Goal: Transaction & Acquisition: Purchase product/service

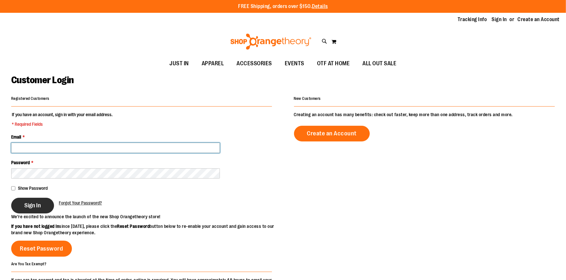
type input "**********"
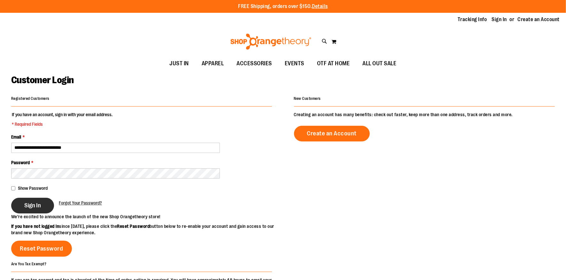
type input "**********"
click at [23, 201] on button "Sign In" at bounding box center [32, 206] width 43 height 16
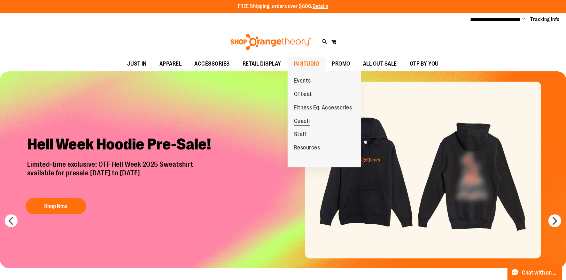
type input "**********"
click at [297, 120] on span "Coach" at bounding box center [302, 122] width 16 height 8
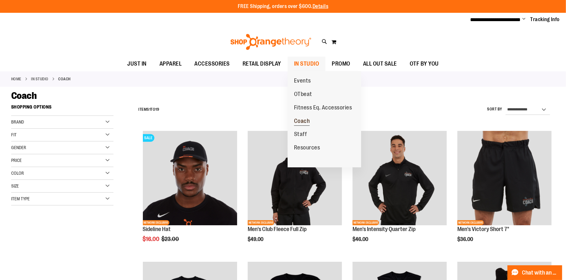
type input "**********"
click at [307, 121] on span "Coach" at bounding box center [302, 122] width 16 height 8
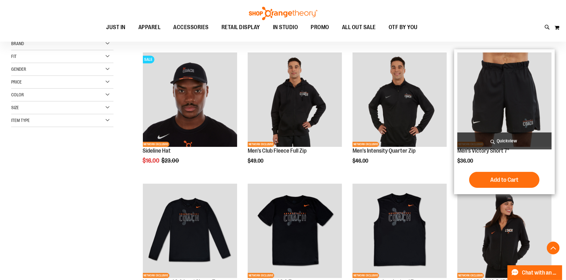
scroll to position [189, 0]
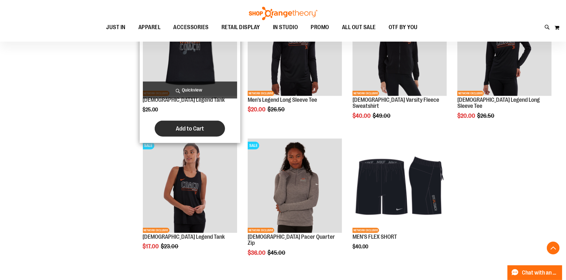
scroll to position [538, 0]
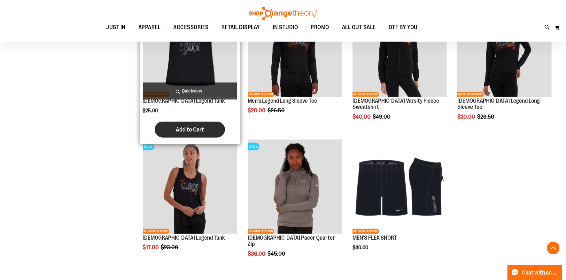
type input "**********"
click at [191, 133] on button "Add to Cart" at bounding box center [190, 129] width 70 height 16
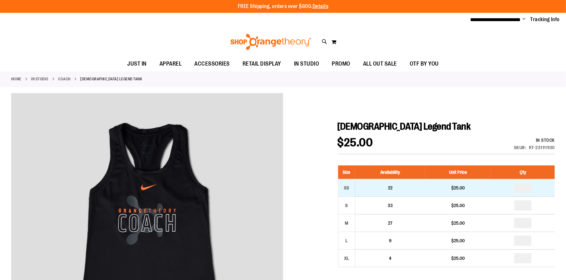
type input "**********"
click at [525, 188] on input "*" at bounding box center [522, 188] width 17 height 10
type input "*"
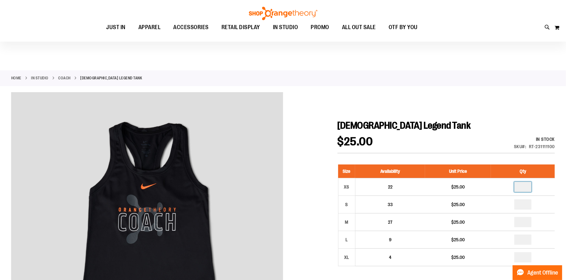
scroll to position [97, 0]
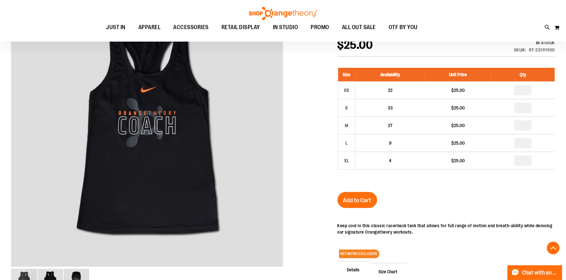
click at [346, 197] on span "Add to Cart" at bounding box center [357, 200] width 28 height 7
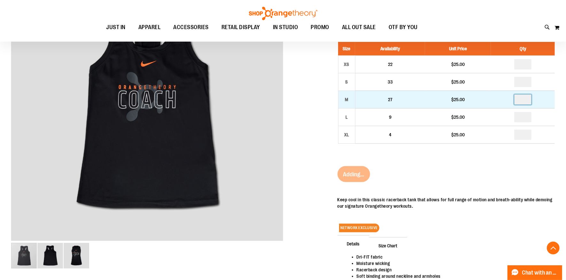
click at [524, 96] on input "number" at bounding box center [522, 99] width 17 height 10
type input "*"
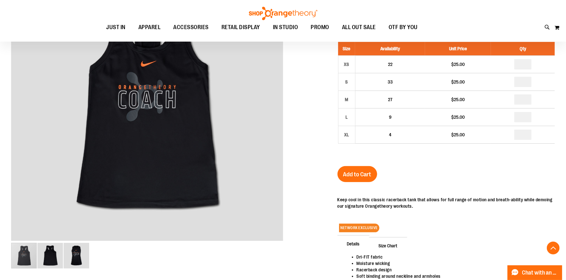
click at [445, 157] on div "Size Availability Unit Price Qty XS 22 $25.00 * S 33 $25.00 * M *" at bounding box center [446, 97] width 217 height 124
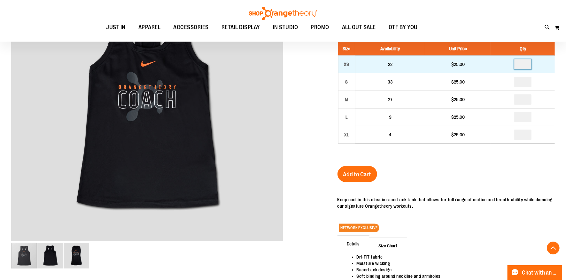
click at [532, 61] on input "*" at bounding box center [522, 64] width 17 height 10
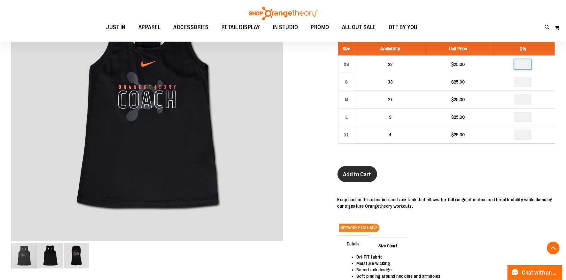
type input "*"
click at [360, 168] on button "Add to Cart" at bounding box center [358, 174] width 40 height 16
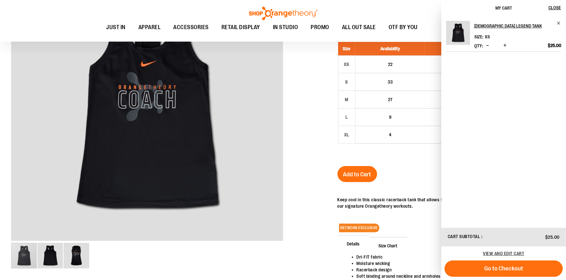
click at [316, 92] on div at bounding box center [283, 153] width 544 height 367
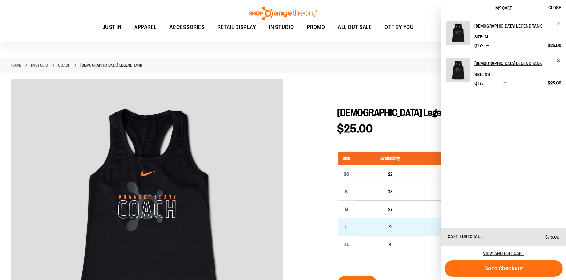
scroll to position [0, 0]
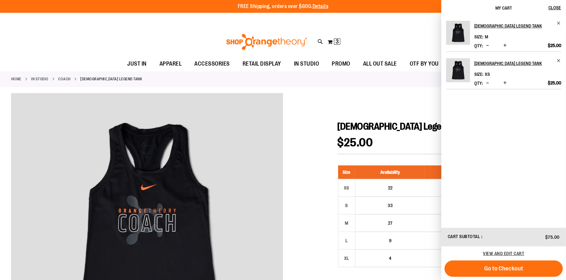
click at [488, 82] on span "Decrease product quantity" at bounding box center [487, 83] width 3 height 6
click at [68, 77] on link "Coach" at bounding box center [65, 79] width 12 height 6
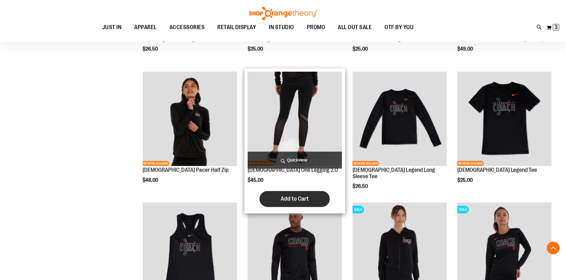
scroll to position [250, 0]
type input "**********"
click at [288, 199] on span "Add to Cart" at bounding box center [295, 198] width 28 height 7
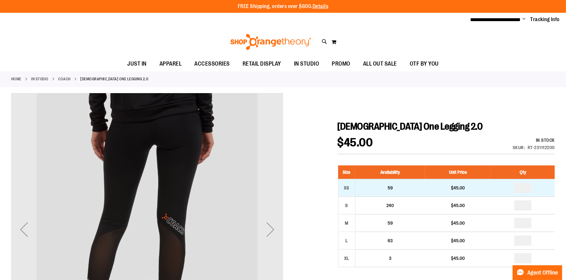
type input "**********"
click at [524, 193] on input "*" at bounding box center [522, 188] width 17 height 10
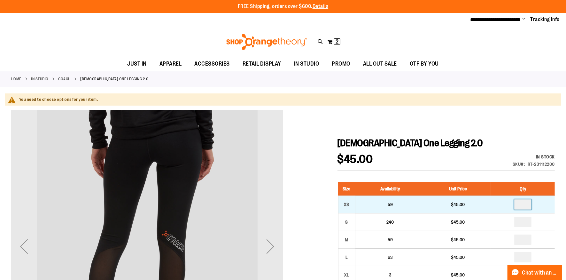
type input "*"
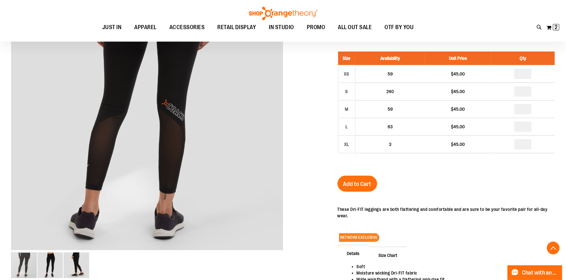
scroll to position [160, 0]
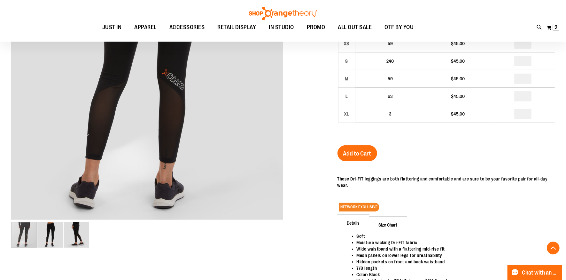
click at [361, 161] on div "Add to Cart" at bounding box center [358, 157] width 40 height 24
click at [361, 150] on span "Add to Cart" at bounding box center [357, 153] width 28 height 7
click at [548, 25] on button "My Cart 2 2 items" at bounding box center [552, 27] width 13 height 10
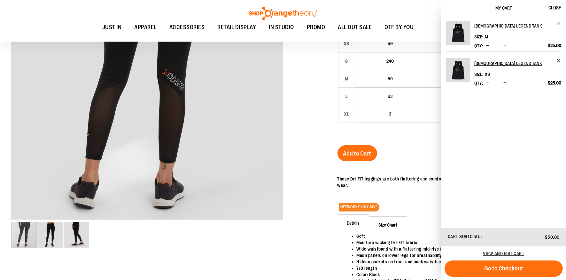
click at [427, 181] on p "These Dri-FIT leggings are both flattering and comfortable and are sure to be y…" at bounding box center [446, 182] width 217 height 13
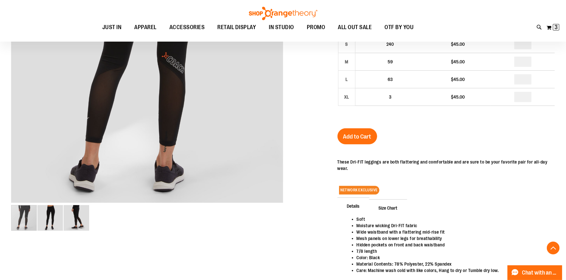
scroll to position [144, 0]
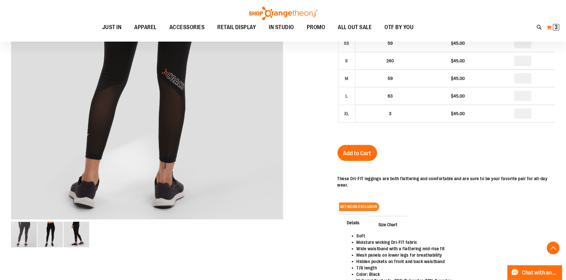
click at [554, 25] on span "3 3 items" at bounding box center [556, 27] width 6 height 6
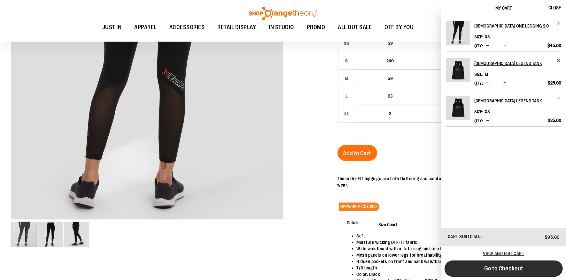
click at [497, 265] on span "Go to Checkout" at bounding box center [503, 268] width 39 height 7
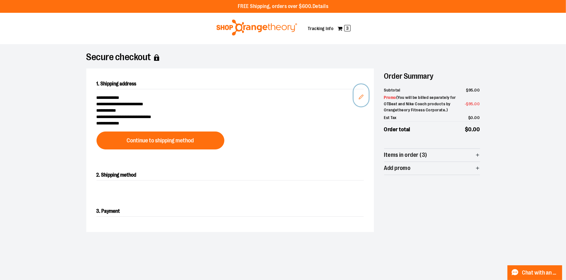
click at [361, 98] on icon "Edit" at bounding box center [361, 97] width 4 height 4
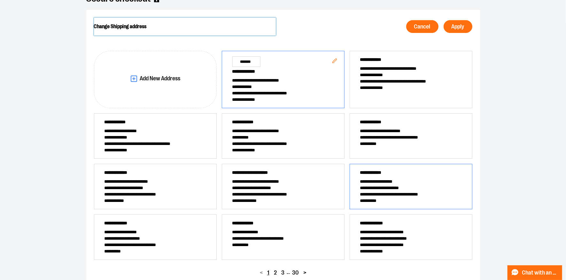
scroll to position [62, 0]
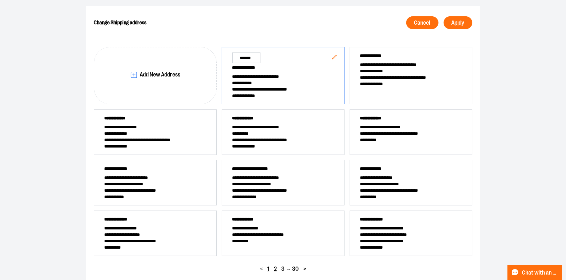
click at [273, 267] on button "2" at bounding box center [275, 268] width 7 height 9
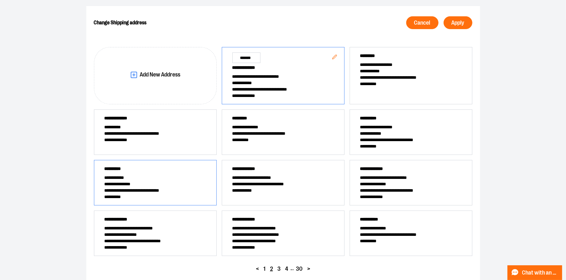
click at [148, 201] on div "**********" at bounding box center [155, 182] width 123 height 45
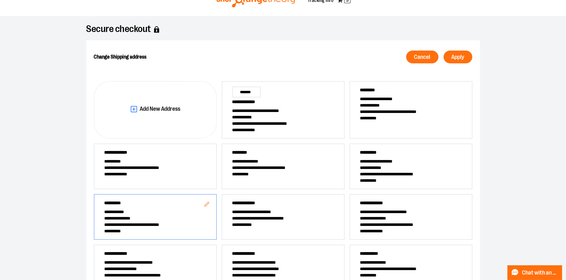
scroll to position [0, 0]
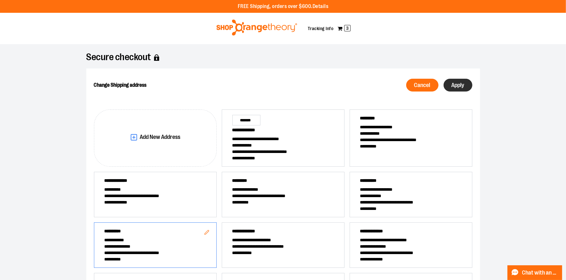
click at [459, 84] on span "Apply" at bounding box center [458, 85] width 13 height 6
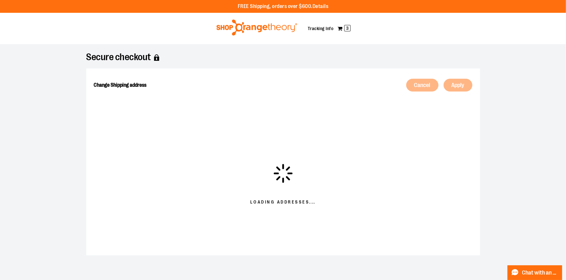
click at [554, 279] on div at bounding box center [283, 280] width 566 height 0
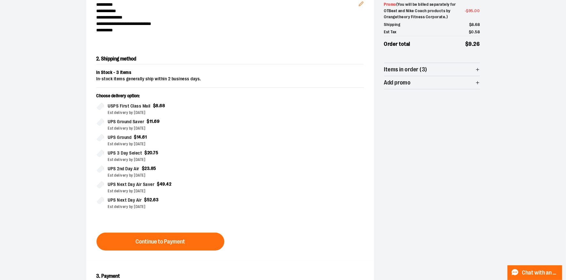
scroll to position [148, 0]
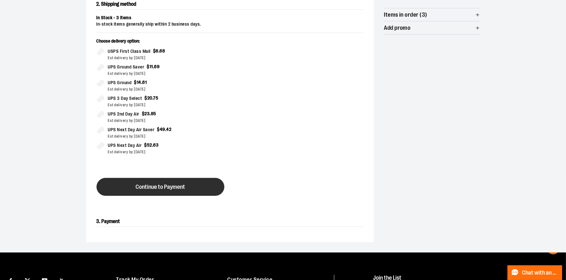
click at [163, 187] on span "Continue to Payment" at bounding box center [161, 187] width 50 height 6
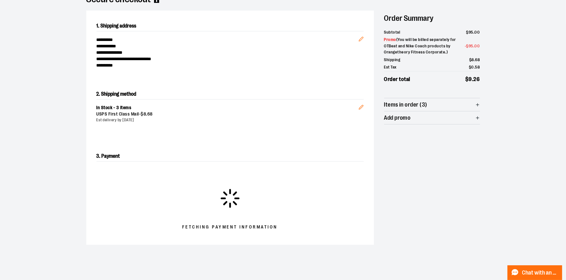
scroll to position [59, 0]
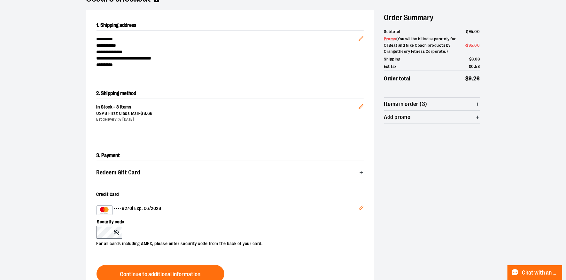
click at [357, 208] on button "Edit" at bounding box center [361, 208] width 15 height 17
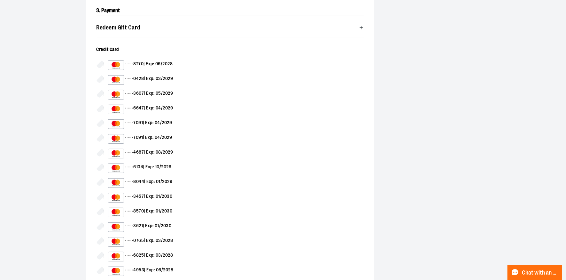
scroll to position [205, 0]
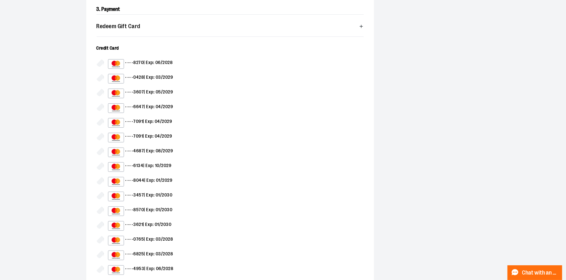
click at [146, 236] on div "•••• 0765 | Exp: 03/2028" at bounding box center [140, 241] width 65 height 10
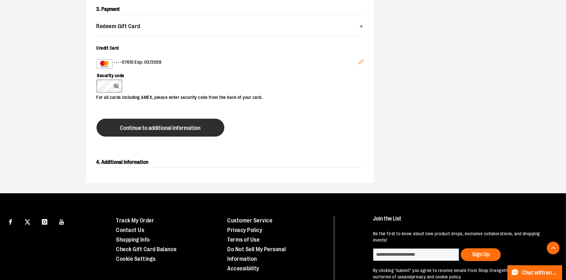
click at [140, 121] on button "Continue to additional information" at bounding box center [161, 128] width 128 height 18
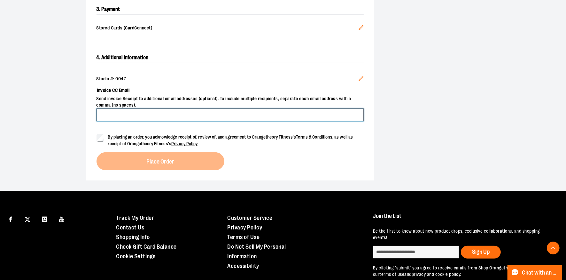
click at [186, 113] on input "Invoice CC Email" at bounding box center [230, 114] width 267 height 13
type input "***"
click at [361, 78] on icon "Edit" at bounding box center [361, 78] width 5 height 5
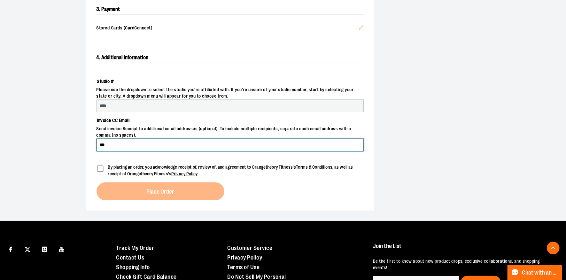
click at [106, 145] on input "***" at bounding box center [230, 144] width 267 height 13
select select "***"
select select "**********"
select select "*******"
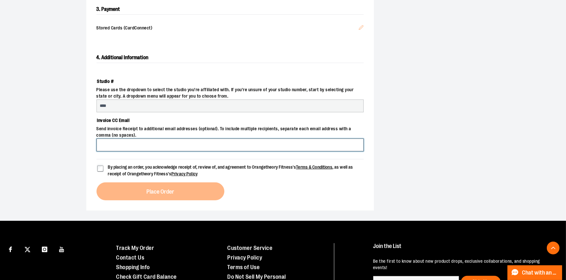
select select "****"
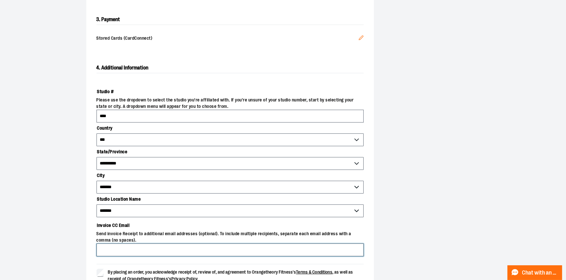
scroll to position [194, 0]
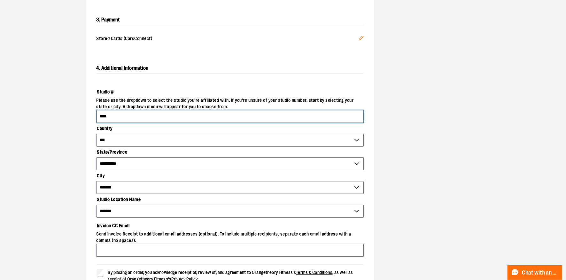
click at [119, 113] on input "****" at bounding box center [230, 116] width 267 height 13
type input "*"
type input "****"
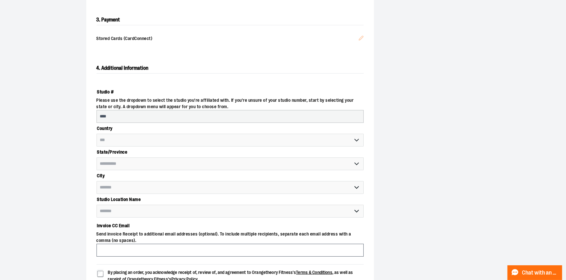
click at [113, 181] on span "**********" at bounding box center [230, 187] width 267 height 13
select select "********"
select select "****"
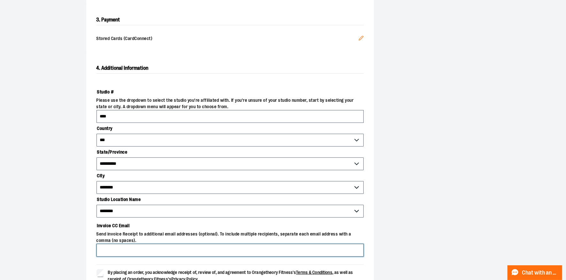
click at [113, 254] on input "Invoice CC Email" at bounding box center [230, 250] width 267 height 13
type input "**********"
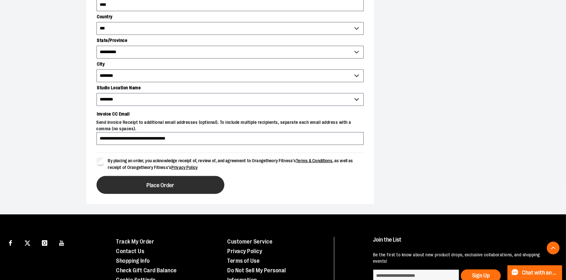
click at [139, 176] on button "Place Order" at bounding box center [161, 185] width 128 height 18
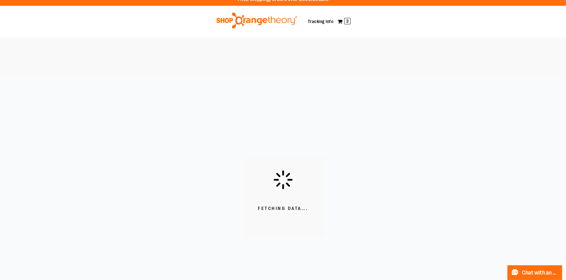
scroll to position [9, 0]
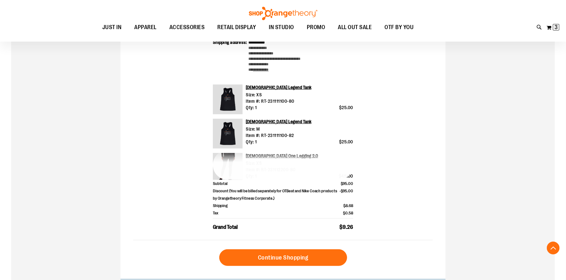
scroll to position [134, 0]
type input "**********"
click at [278, 139] on div "[DEMOGRAPHIC_DATA] Legend Tank Size: XS Item #: RT-231111100-80 Qty: 1 $25.00 […" at bounding box center [283, 131] width 140 height 95
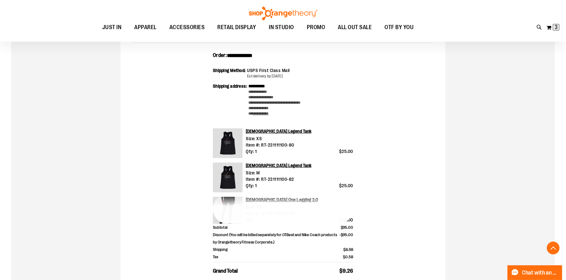
scroll to position [86, 0]
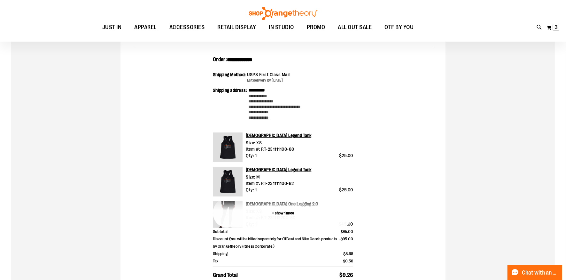
click at [275, 213] on button "+ show 1 more" at bounding box center [283, 213] width 140 height 30
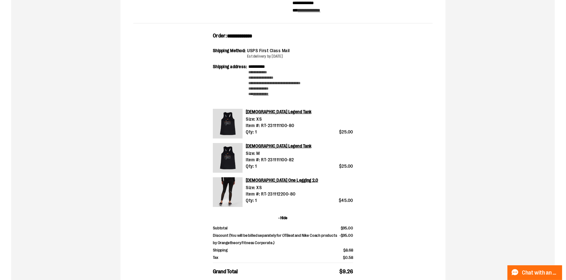
scroll to position [0, 0]
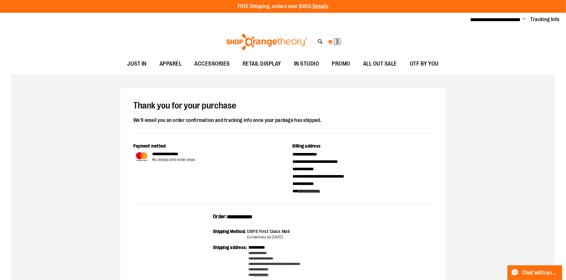
click at [332, 38] on button "My Cart 3 3 items" at bounding box center [333, 42] width 13 height 10
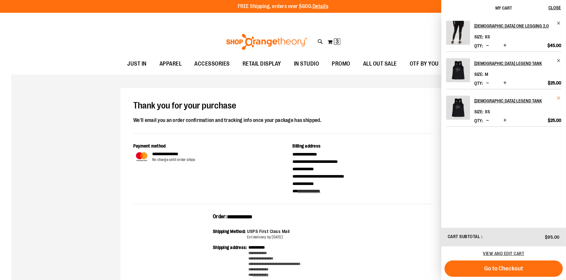
click at [560, 96] on span "Remove item" at bounding box center [559, 98] width 5 height 5
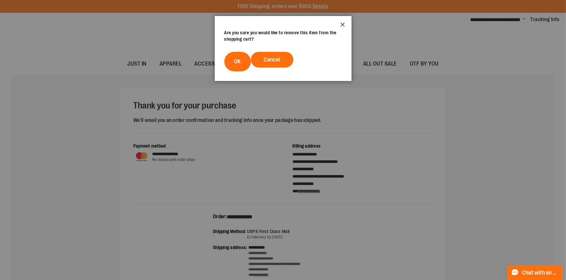
click at [344, 22] on button "Close" at bounding box center [342, 26] width 17 height 21
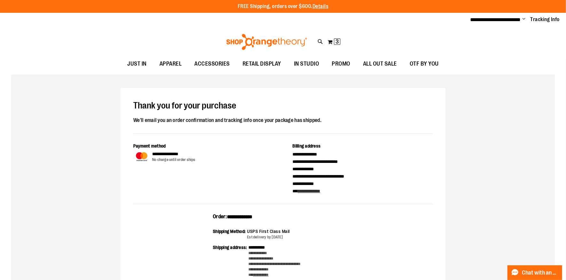
click at [341, 40] on div "Toggle Nav Search Popular Suggestions Advanced Search" at bounding box center [283, 41] width 566 height 29
click at [333, 40] on button "My Cart 3 3 items" at bounding box center [333, 42] width 13 height 10
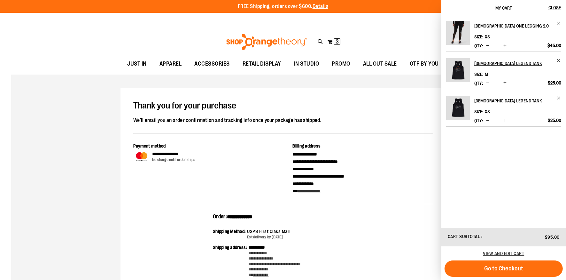
click at [555, 23] on link "[DEMOGRAPHIC_DATA] One Legging 2.0" at bounding box center [517, 26] width 87 height 10
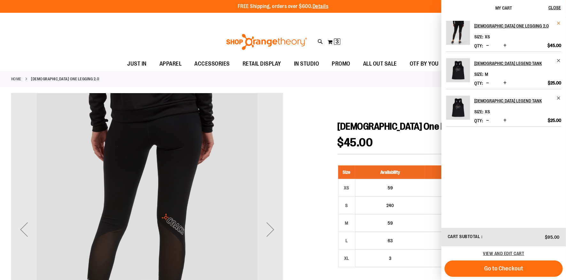
click at [559, 25] on span "Remove item" at bounding box center [559, 23] width 5 height 5
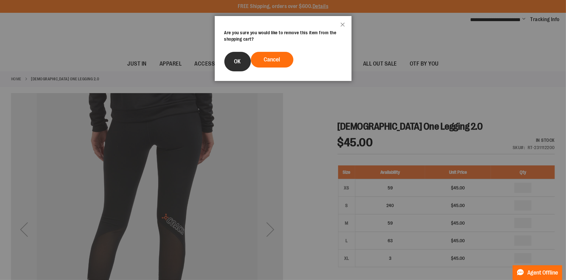
click at [241, 63] on button "OK" at bounding box center [237, 62] width 27 height 20
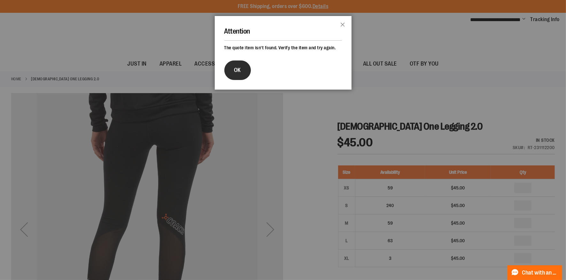
click at [229, 74] on button "OK" at bounding box center [237, 70] width 27 height 20
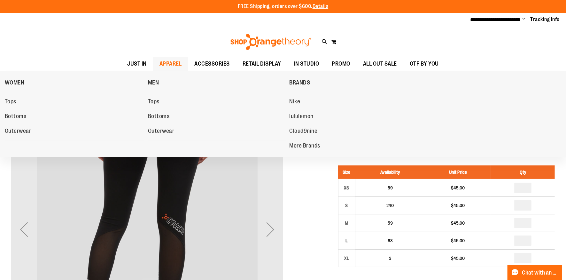
click at [176, 63] on span "APPAREL" at bounding box center [171, 64] width 22 height 14
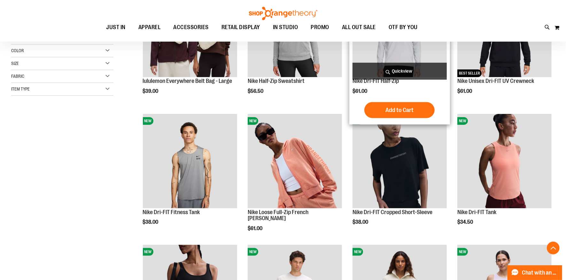
scroll to position [156, 0]
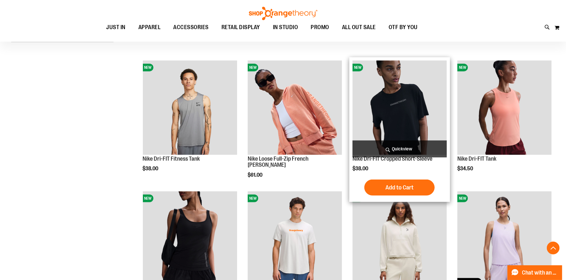
scroll to position [208, 0]
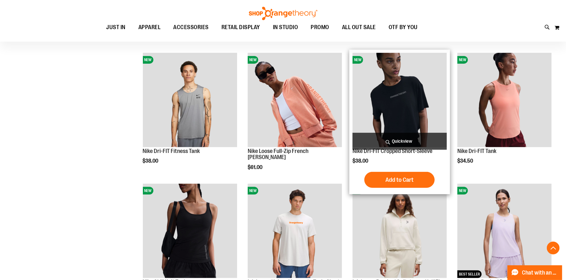
type input "**********"
click at [370, 139] on span "Quickview" at bounding box center [400, 141] width 94 height 17
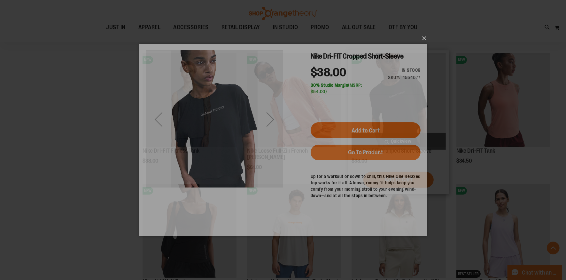
scroll to position [0, 0]
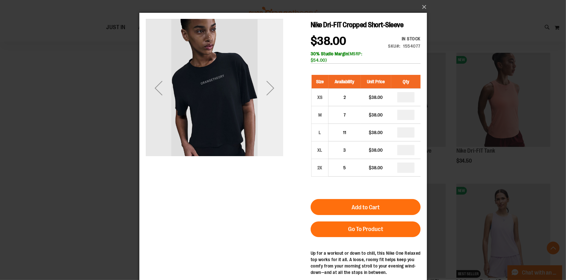
click at [268, 86] on div "Next" at bounding box center [270, 88] width 26 height 26
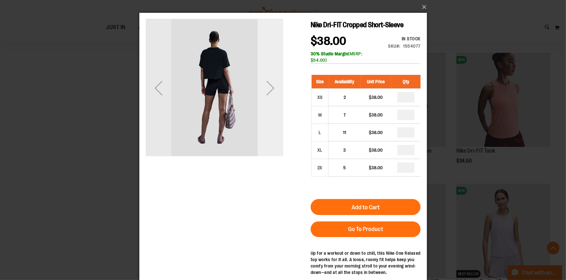
click at [268, 86] on div "Next" at bounding box center [270, 88] width 26 height 26
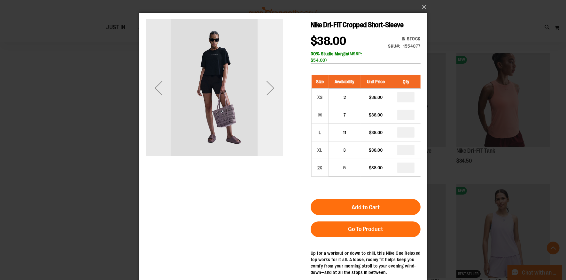
click at [268, 86] on div "Next" at bounding box center [270, 88] width 26 height 26
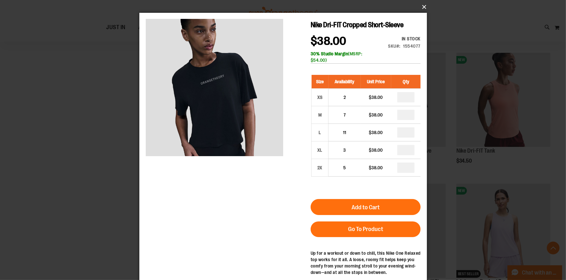
click at [416, 6] on button "×" at bounding box center [285, 7] width 288 height 14
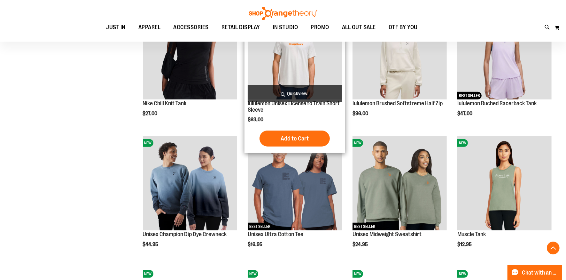
scroll to position [387, 0]
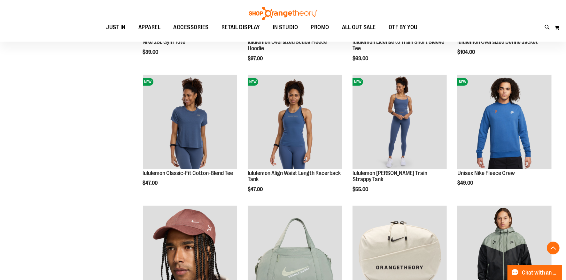
scroll to position [720, 0]
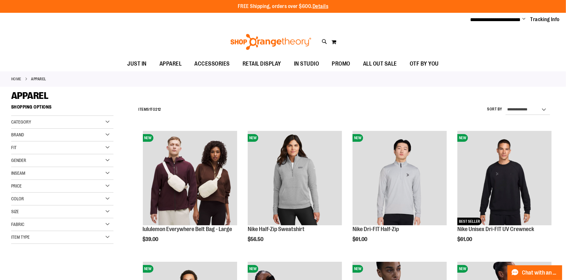
click at [54, 138] on div "Brand" at bounding box center [62, 135] width 102 height 13
click at [13, 146] on link "Nike" at bounding box center [59, 148] width 98 height 7
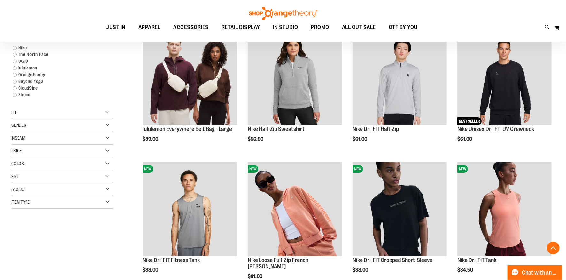
scroll to position [101, 0]
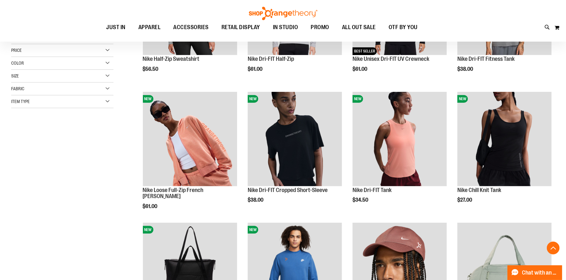
scroll to position [176, 0]
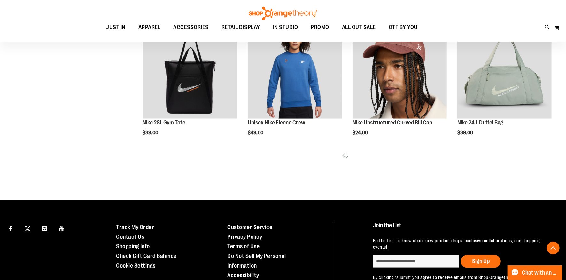
scroll to position [388, 0]
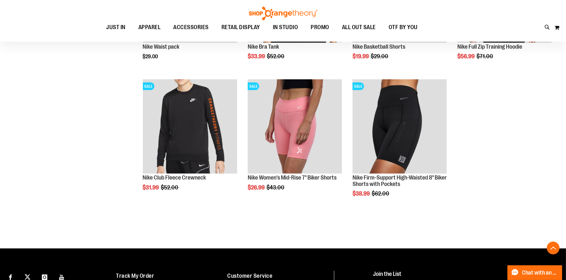
scroll to position [838, 0]
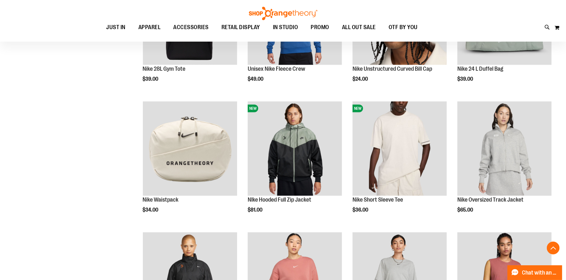
scroll to position [417, 0]
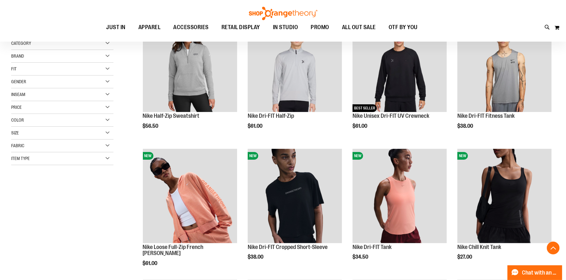
scroll to position [113, 0]
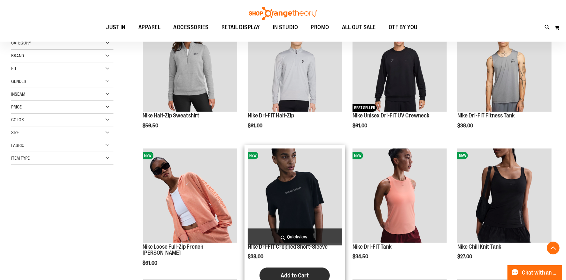
click at [289, 273] on span "Add to Cart" at bounding box center [295, 275] width 28 height 7
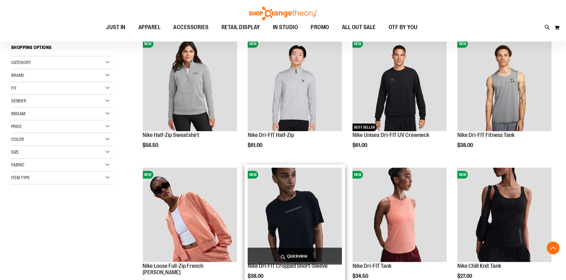
scroll to position [113, 0]
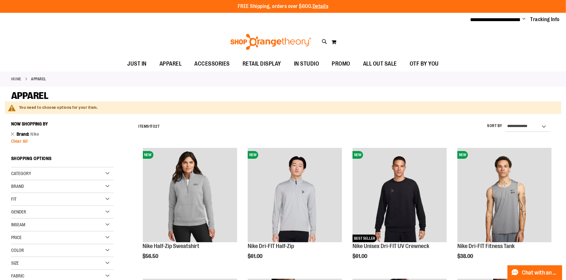
type input "**********"
click at [16, 139] on span "Clear All" at bounding box center [19, 140] width 17 height 5
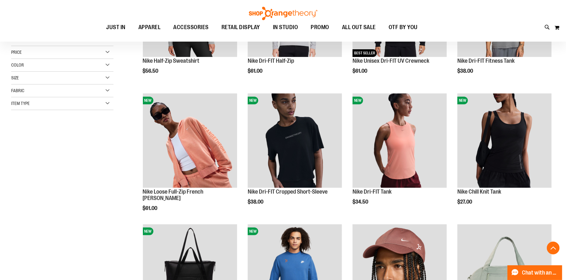
scroll to position [117, 0]
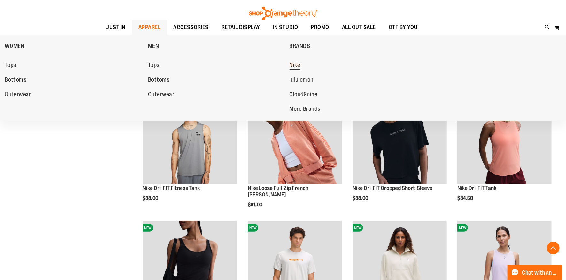
click at [296, 64] on span "Nike" at bounding box center [295, 66] width 11 height 8
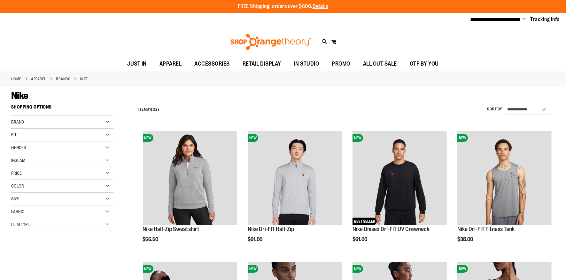
type input "**********"
click at [534, 107] on select "**********" at bounding box center [528, 110] width 44 height 10
select select "*********"
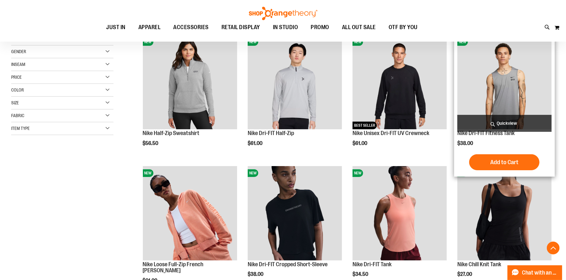
scroll to position [101, 0]
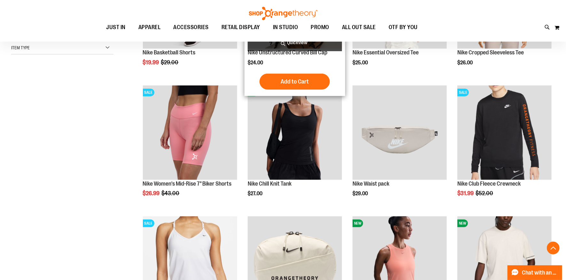
scroll to position [178, 0]
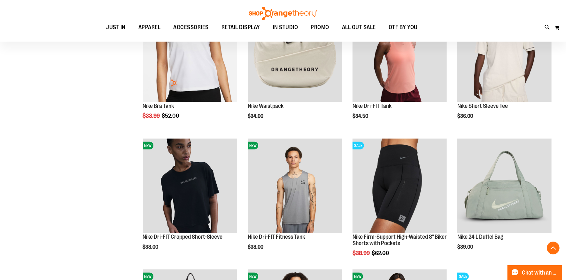
scroll to position [346, 0]
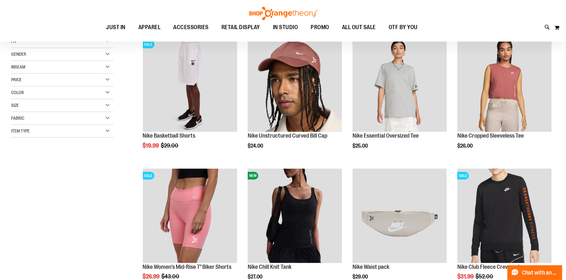
scroll to position [90, 0]
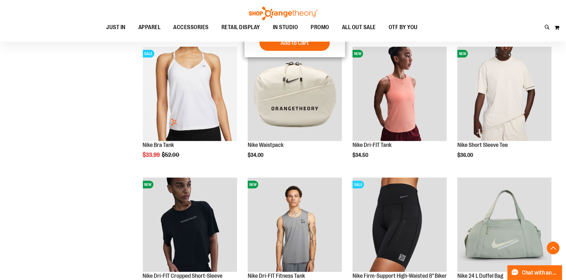
scroll to position [386, 0]
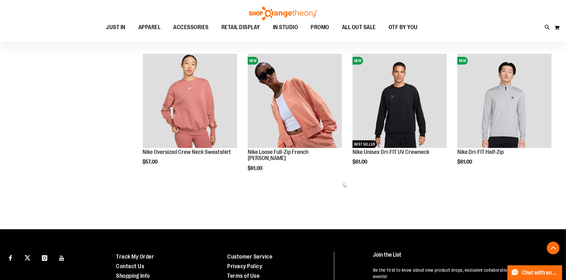
scroll to position [736, 0]
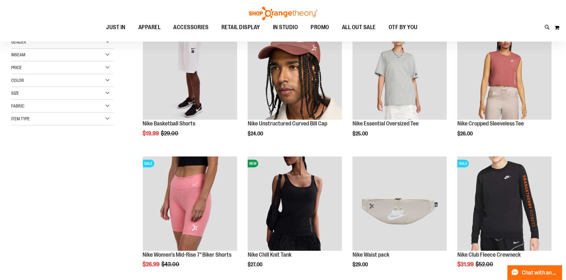
scroll to position [43, 0]
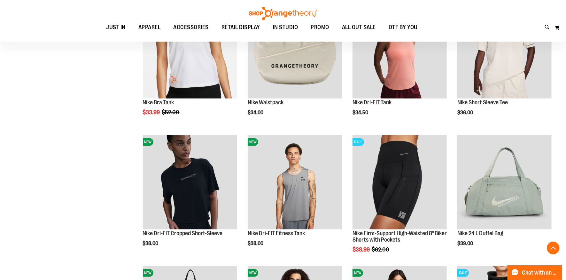
scroll to position [390, 0]
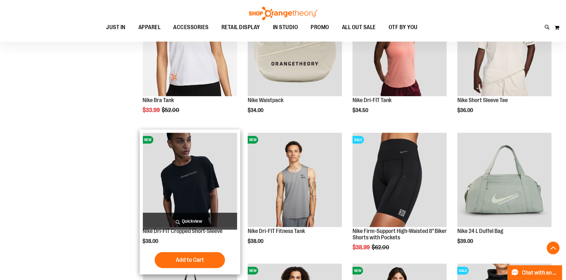
click at [186, 225] on span "Quickview" at bounding box center [190, 221] width 94 height 17
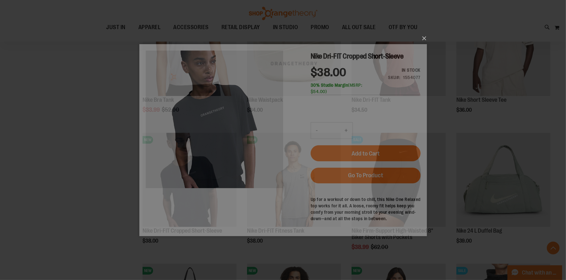
scroll to position [0, 0]
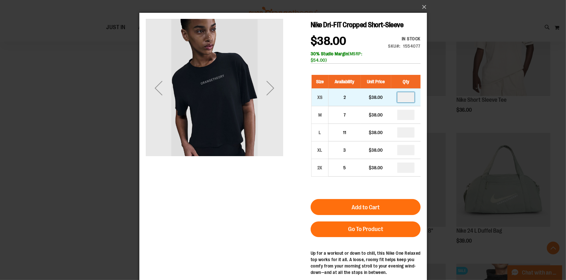
click at [408, 98] on input "number" at bounding box center [405, 97] width 17 height 10
type input "*"
click at [410, 114] on input "number" at bounding box center [405, 115] width 17 height 10
type input "*"
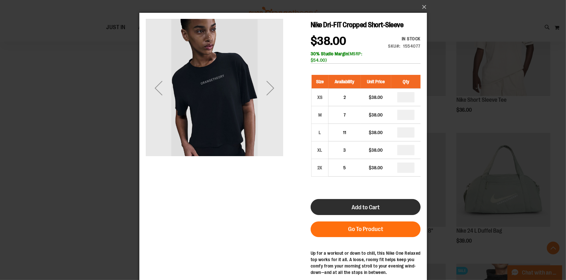
click at [357, 207] on span "Add to Cart" at bounding box center [365, 207] width 28 height 7
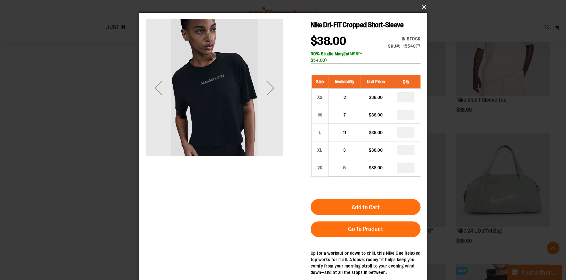
click at [423, 9] on button "×" at bounding box center [285, 7] width 288 height 14
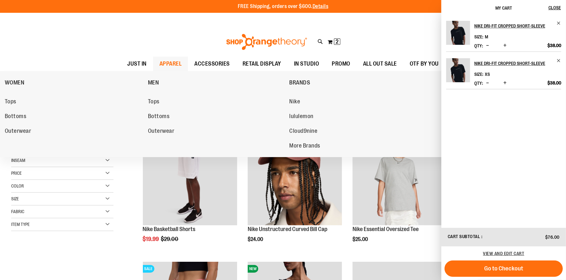
click at [163, 66] on span "APPAREL" at bounding box center [171, 64] width 22 height 14
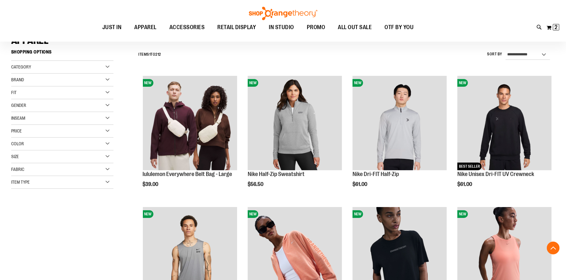
scroll to position [146, 0]
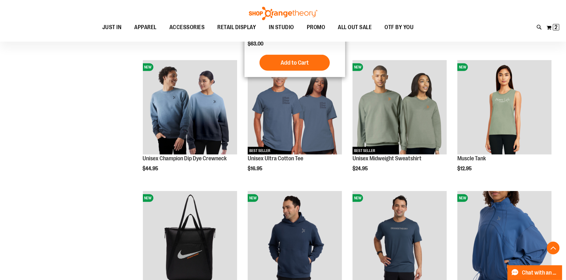
scroll to position [462, 0]
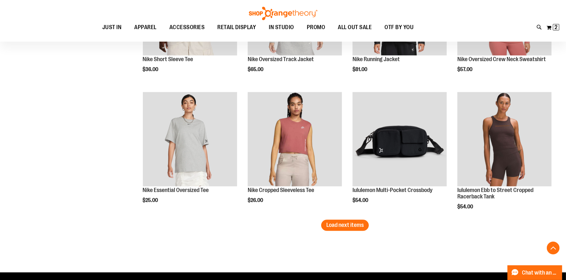
scroll to position [1085, 0]
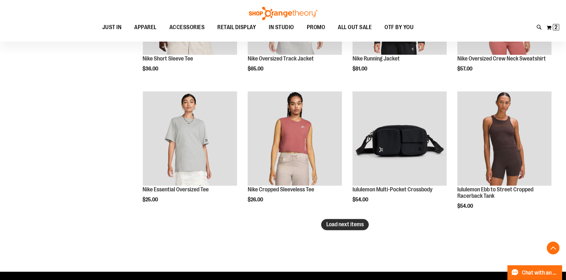
type input "**********"
click at [345, 226] on span "Load next items" at bounding box center [344, 224] width 37 height 6
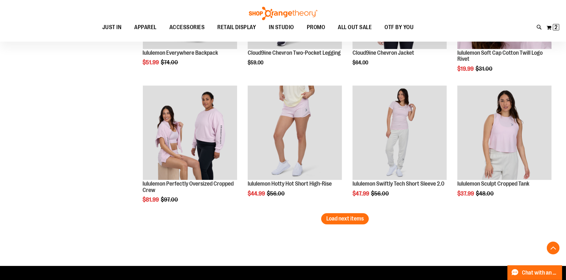
scroll to position [1483, 0]
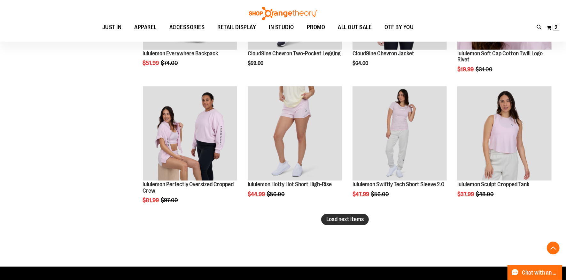
click at [347, 216] on span "Load next items" at bounding box center [344, 219] width 37 height 6
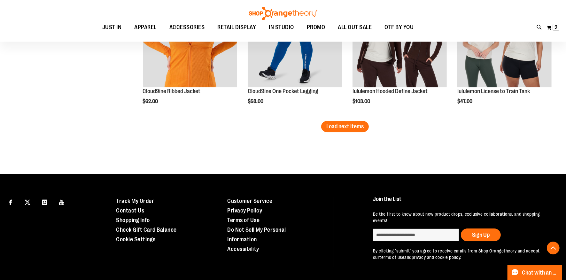
scroll to position [1968, 0]
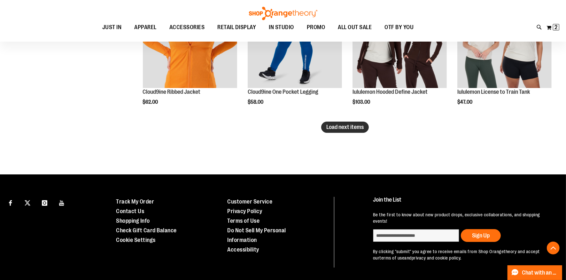
click at [357, 125] on span "Load next items" at bounding box center [344, 127] width 37 height 6
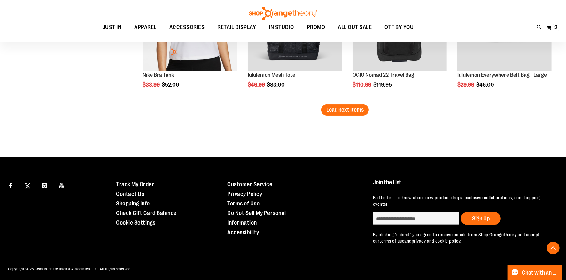
scroll to position [2380, 0]
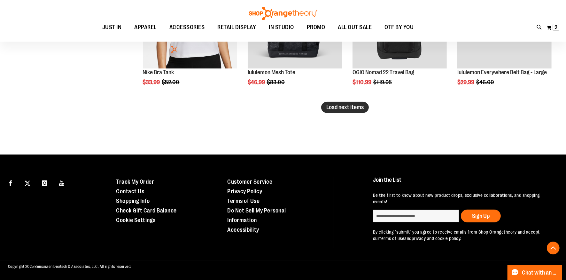
click at [348, 108] on span "Load next items" at bounding box center [344, 107] width 37 height 6
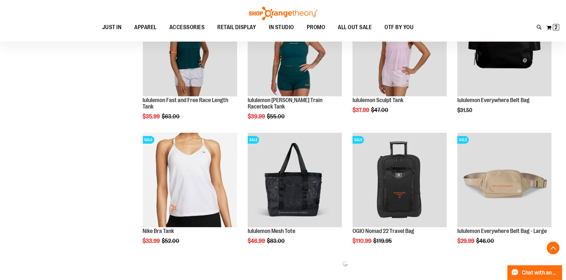
scroll to position [2221, 0]
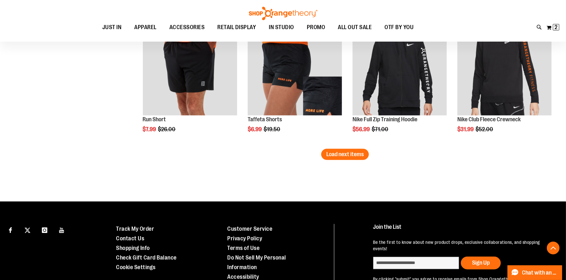
scroll to position [2726, 0]
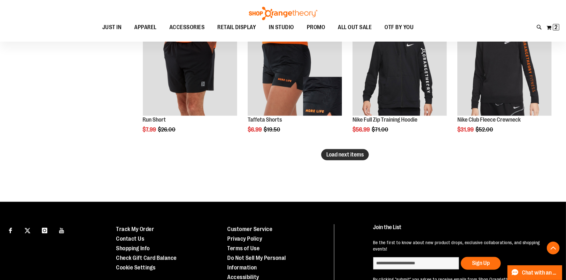
click at [364, 156] on button "Load next items" at bounding box center [345, 154] width 48 height 11
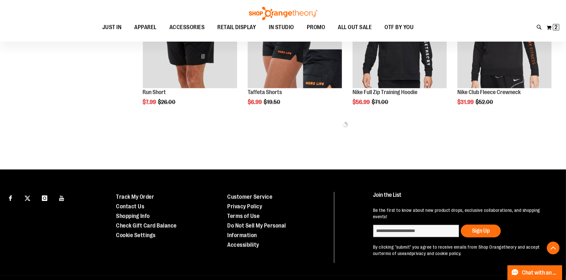
scroll to position [2754, 0]
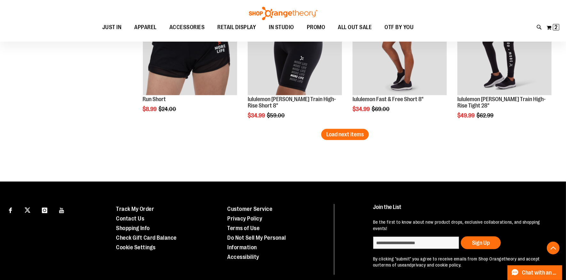
scroll to position [3166, 0]
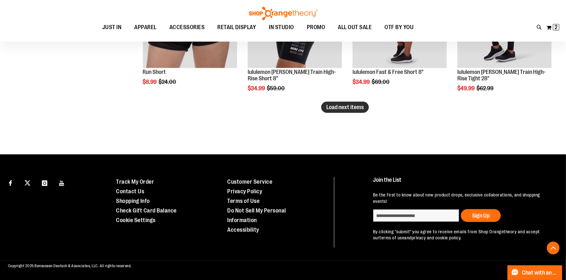
click at [340, 105] on span "Load next items" at bounding box center [344, 107] width 37 height 6
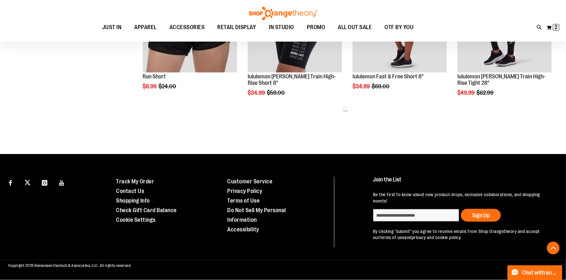
scroll to position [3161, 0]
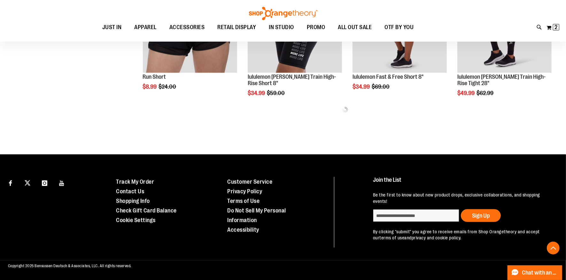
click at [536, 27] on div "Toggle Nav Search Popular Suggestions Advanced Search" at bounding box center [283, 21] width 566 height 42
click at [542, 26] on icon at bounding box center [539, 27] width 5 height 7
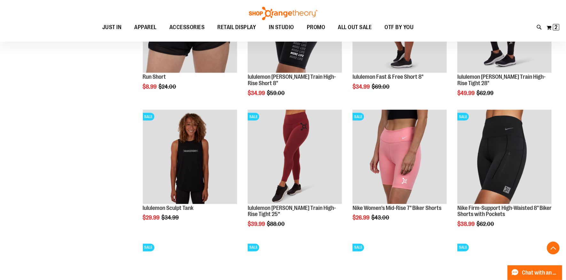
click at [231, 37] on input "Search" at bounding box center [283, 36] width 449 height 21
type input "*****"
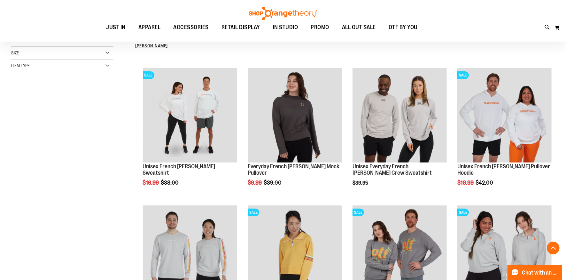
scroll to position [171, 0]
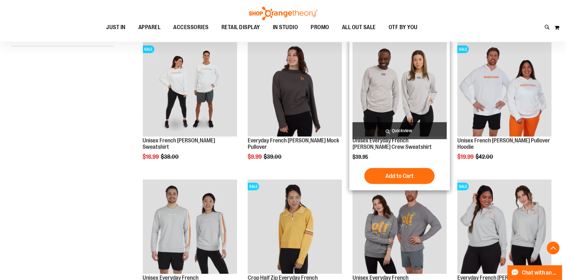
click at [409, 90] on img "product" at bounding box center [400, 89] width 94 height 94
click at [397, 133] on span "Quickview" at bounding box center [400, 130] width 94 height 17
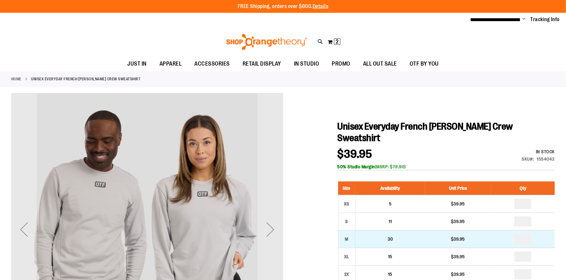
type input "**********"
click at [526, 234] on input "*" at bounding box center [522, 239] width 17 height 10
type input "*"
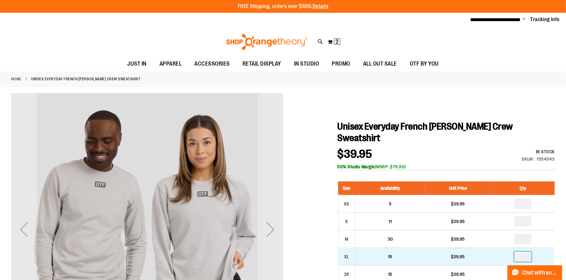
click at [527, 251] on input "number" at bounding box center [522, 256] width 17 height 10
type input "*"
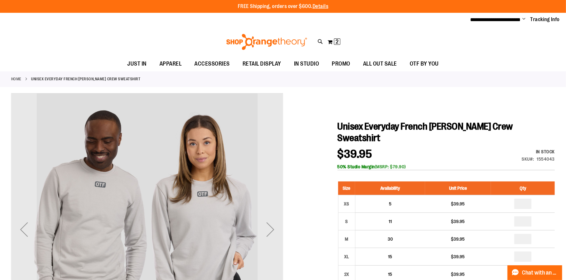
click at [474, 163] on div "50% Studio Margin (MSRP: $79.90)" at bounding box center [446, 166] width 217 height 6
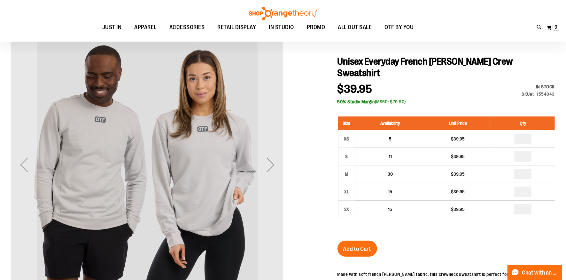
scroll to position [68, 0]
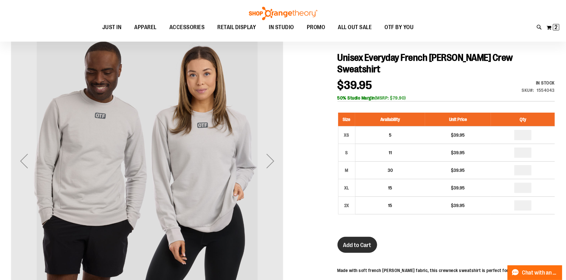
click at [367, 237] on button "Add to Cart" at bounding box center [358, 245] width 40 height 16
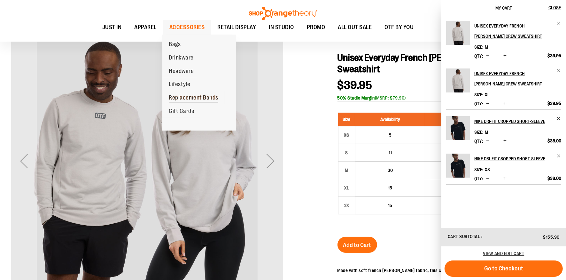
click at [174, 101] on span "Replacement Bands" at bounding box center [194, 98] width 50 height 8
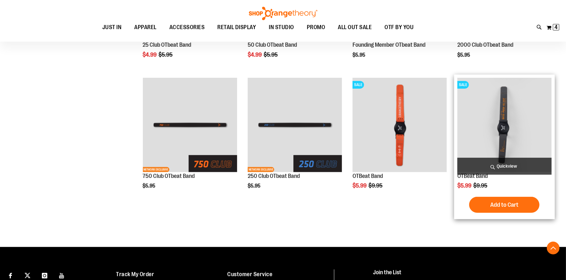
scroll to position [183, 0]
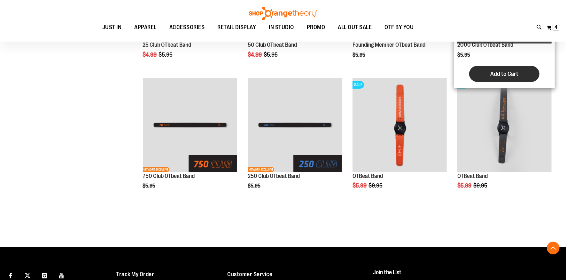
type input "**********"
click at [489, 82] on button "Add to Cart" at bounding box center [504, 74] width 70 height 16
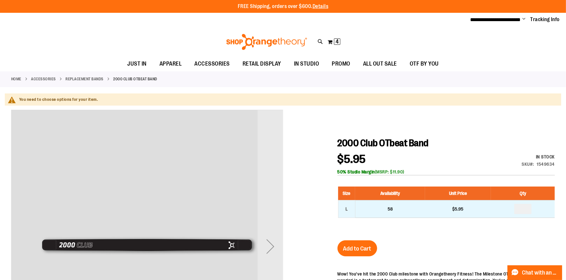
type input "**********"
click at [526, 208] on input "number" at bounding box center [522, 209] width 17 height 10
type input "*"
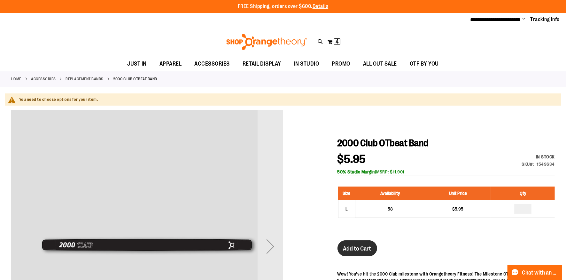
click at [358, 247] on span "Add to Cart" at bounding box center [357, 248] width 28 height 7
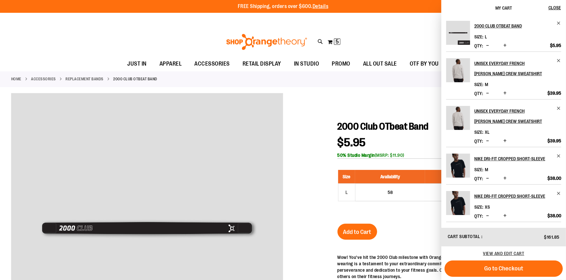
click at [94, 78] on link "Replacement Bands" at bounding box center [85, 79] width 38 height 6
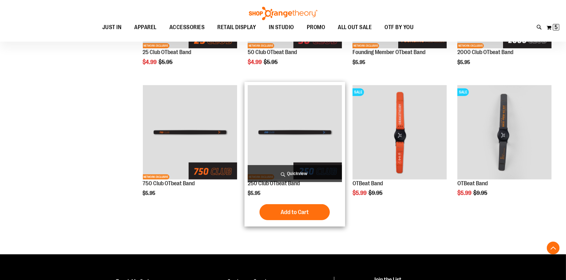
type input "**********"
click at [292, 176] on span "Quickview" at bounding box center [295, 173] width 94 height 17
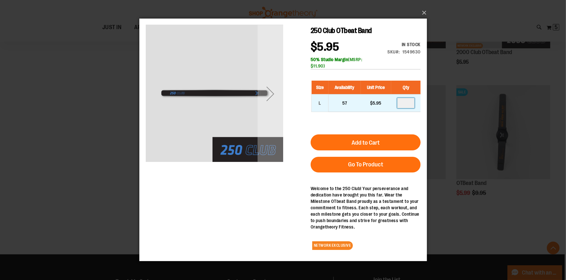
click at [408, 105] on input "number" at bounding box center [405, 103] width 17 height 10
type input "*"
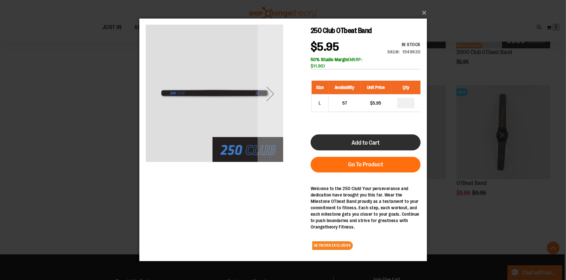
click at [377, 139] on span "Add to Cart" at bounding box center [365, 142] width 28 height 7
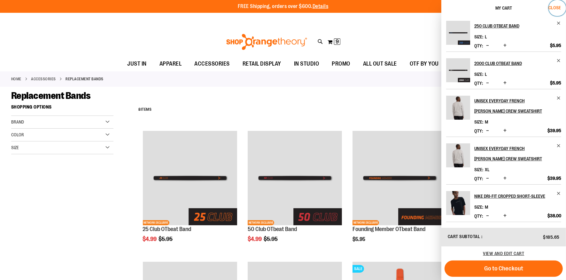
click at [555, 6] on span "Close" at bounding box center [555, 7] width 12 height 5
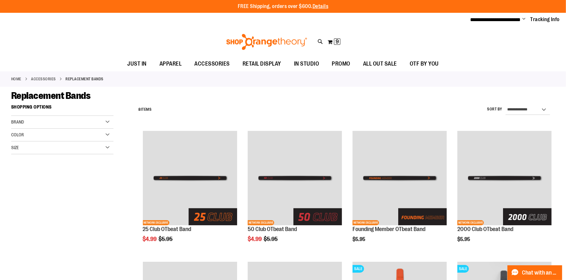
click at [328, 74] on div "Home ACCESSORIES Replacement Bands" at bounding box center [283, 78] width 566 height 15
click at [317, 41] on div "Toggle Nav Search Popular Suggestions Advanced Search" at bounding box center [283, 41] width 566 height 29
click at [322, 41] on icon at bounding box center [320, 41] width 5 height 7
click at [205, 33] on input "Search" at bounding box center [283, 36] width 449 height 21
type input "**********"
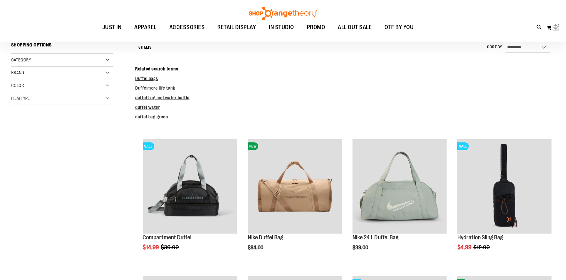
scroll to position [4, 0]
click at [537, 30] on div "**********" at bounding box center [283, 21] width 566 height 42
click at [539, 28] on icon at bounding box center [539, 27] width 5 height 7
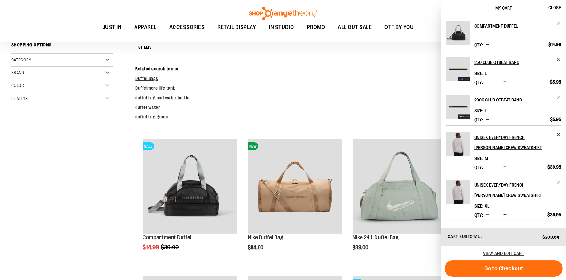
click at [141, 31] on input "**********" at bounding box center [283, 36] width 449 height 21
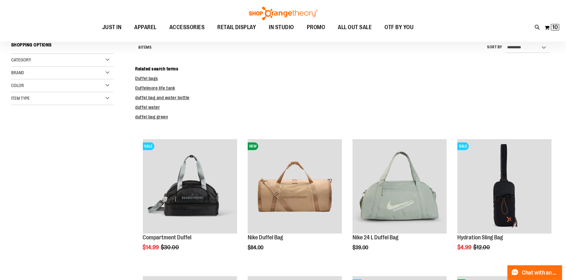
click at [141, 31] on input "**********" at bounding box center [283, 36] width 449 height 21
click at [426, 27] on input "**********" at bounding box center [283, 36] width 449 height 21
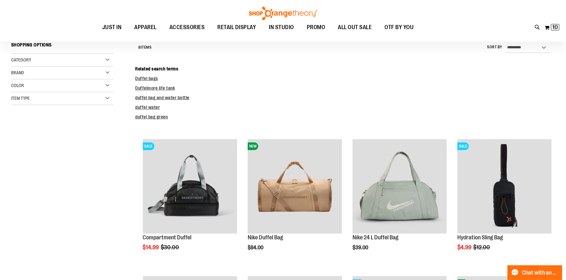
type input "**********"
click at [82, 239] on div "See all results" at bounding box center [283, 236] width 442 height 8
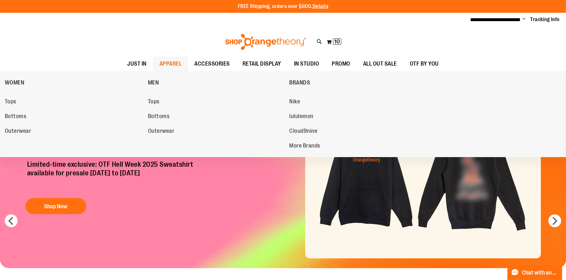
type input "**********"
click at [168, 65] on span "APPAREL" at bounding box center [171, 64] width 22 height 14
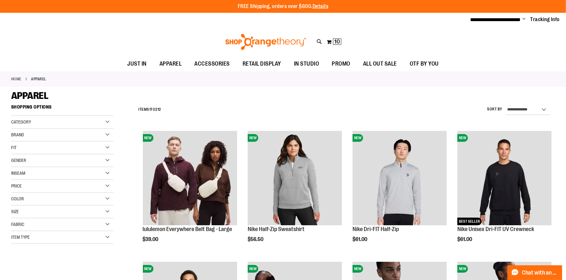
type input "**********"
click at [68, 126] on div "Category" at bounding box center [62, 122] width 102 height 13
click at [113, 121] on div "Category" at bounding box center [62, 122] width 102 height 13
click at [109, 144] on div "Fit" at bounding box center [62, 147] width 102 height 13
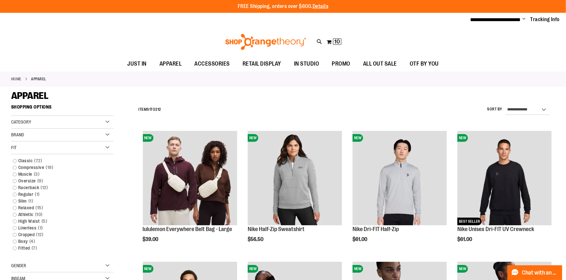
click at [108, 146] on div "Fit" at bounding box center [62, 147] width 102 height 13
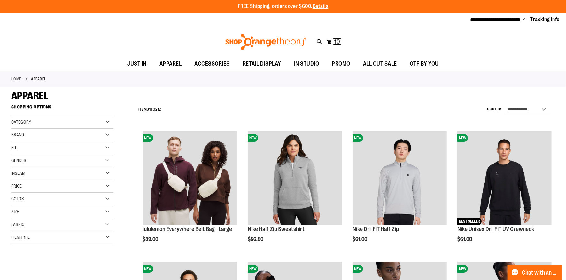
click at [108, 136] on div "Brand" at bounding box center [62, 135] width 102 height 13
click at [110, 222] on div "Fabric" at bounding box center [62, 224] width 102 height 13
click at [109, 223] on div "Fabric" at bounding box center [62, 224] width 102 height 13
click at [106, 237] on div "Item Type" at bounding box center [62, 237] width 102 height 13
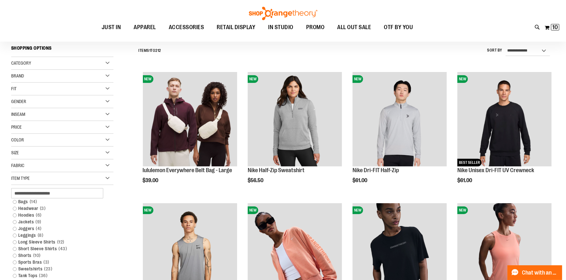
scroll to position [59, 0]
click at [41, 246] on link "Short Sleeve Shirts 43 items" at bounding box center [59, 248] width 98 height 7
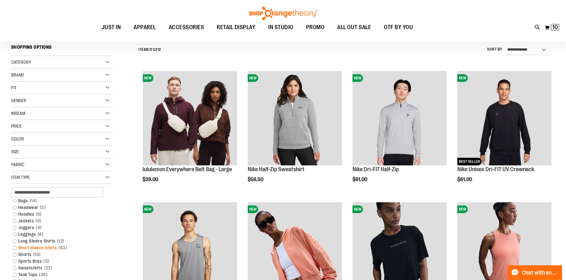
scroll to position [59, 0]
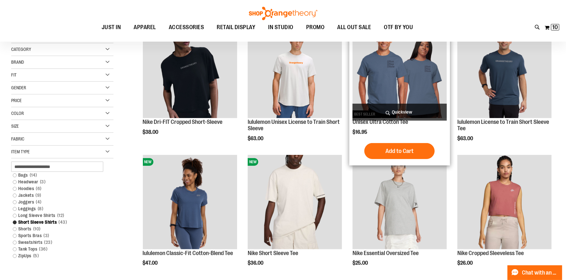
scroll to position [119, 0]
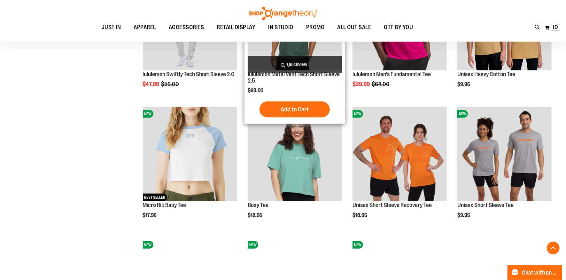
scroll to position [417, 0]
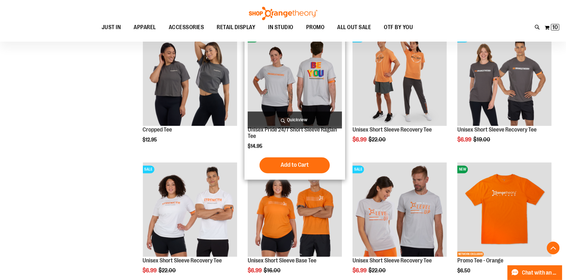
scroll to position [1059, 0]
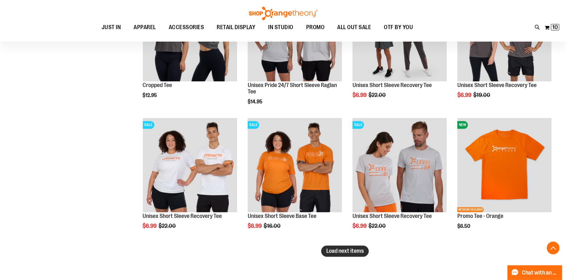
click at [351, 253] on span "Load next items" at bounding box center [344, 251] width 37 height 6
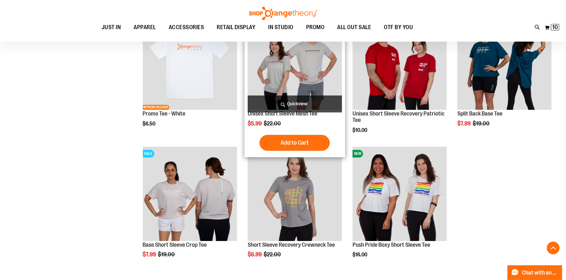
scroll to position [1293, 0]
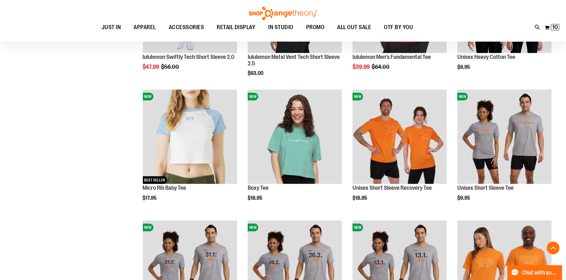
scroll to position [215, 0]
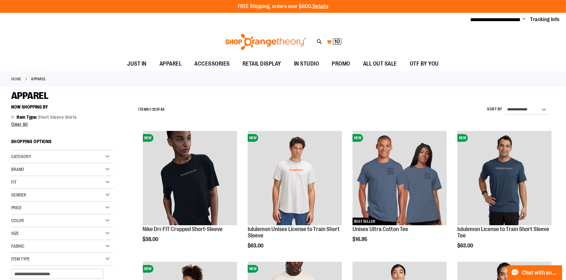
click at [331, 41] on button "My Cart 10 10 items" at bounding box center [333, 42] width 15 height 10
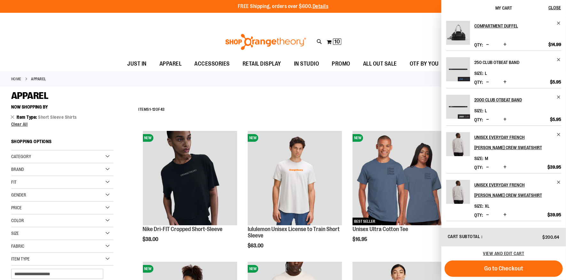
scroll to position [72, 0]
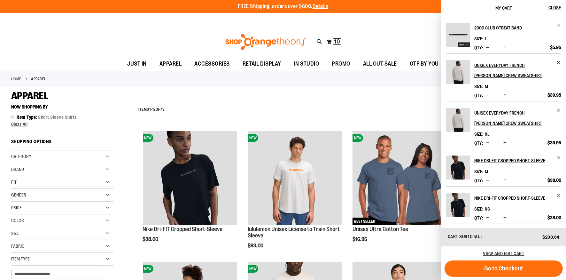
click at [334, 91] on div "APPAREL" at bounding box center [283, 96] width 544 height 12
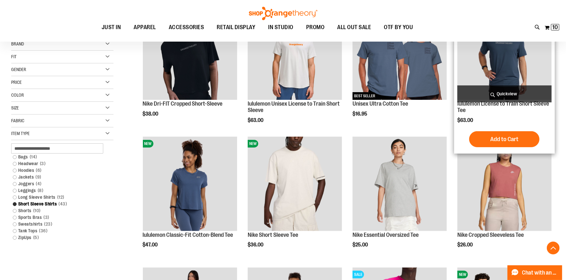
scroll to position [169, 0]
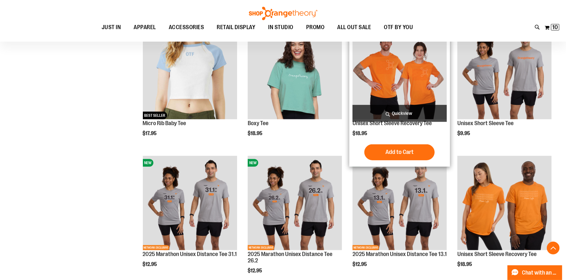
scroll to position [498, 0]
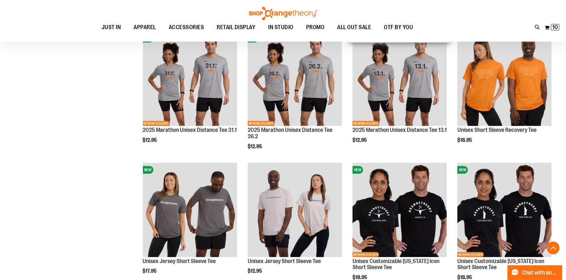
scroll to position [624, 0]
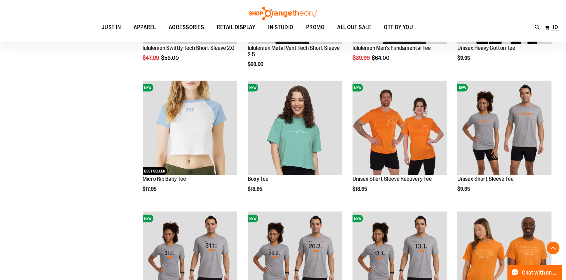
scroll to position [27, 0]
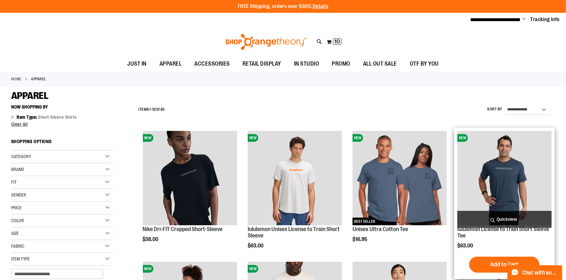
click at [507, 218] on span "Quickview" at bounding box center [505, 219] width 94 height 17
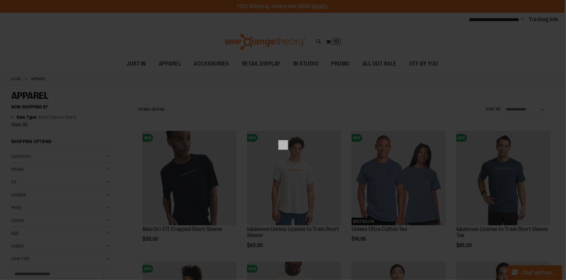
click at [515, 84] on div "×" at bounding box center [283, 140] width 566 height 280
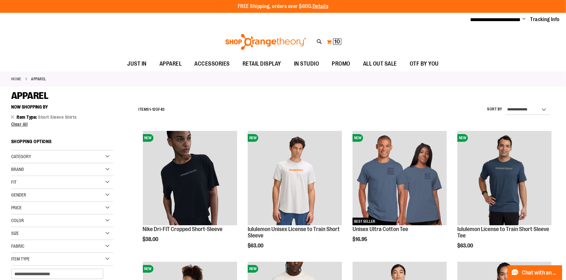
click at [330, 40] on button "My Cart 10 10 items" at bounding box center [333, 42] width 15 height 10
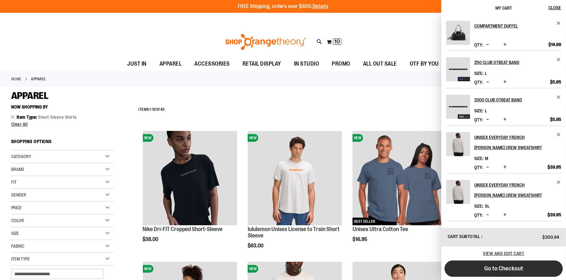
click at [490, 271] on span "Go to Checkout" at bounding box center [503, 268] width 39 height 7
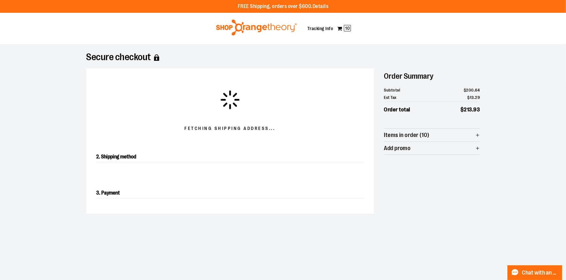
click at [552, 279] on div at bounding box center [283, 280] width 566 height 0
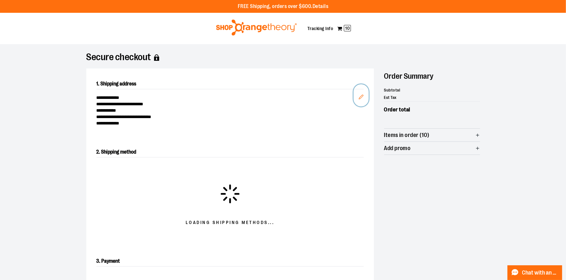
click at [356, 99] on button "Edit" at bounding box center [361, 95] width 15 height 22
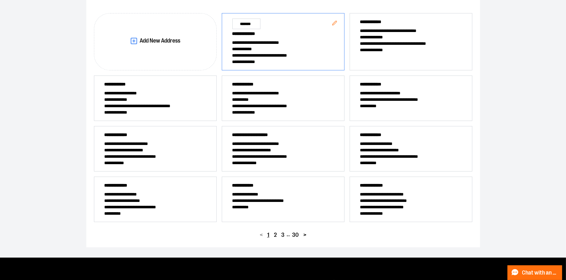
scroll to position [97, 0]
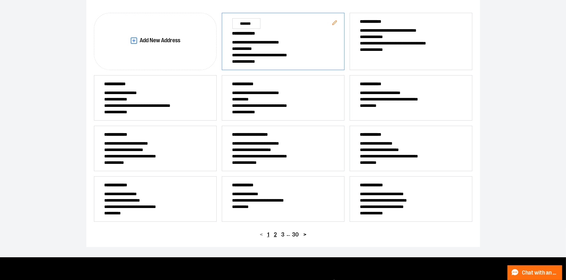
click at [274, 231] on span "2" at bounding box center [275, 234] width 3 height 6
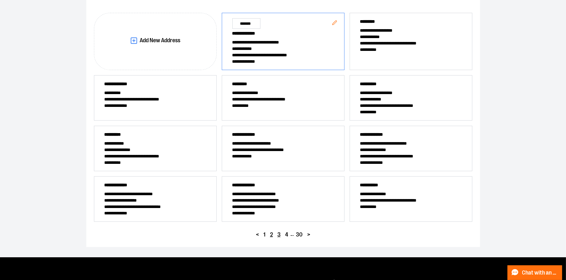
click at [281, 233] on button "3" at bounding box center [279, 234] width 8 height 9
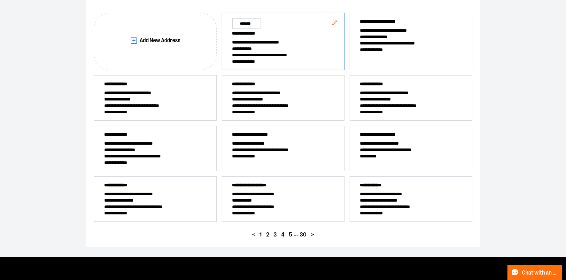
click at [285, 234] on button "4" at bounding box center [283, 234] width 8 height 9
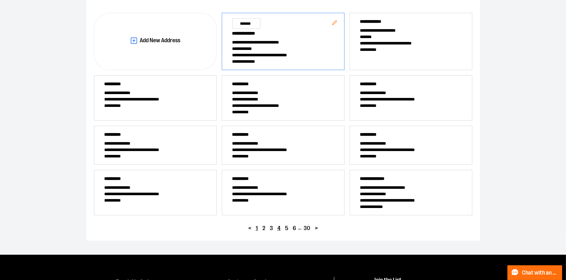
click at [257, 226] on span "1" at bounding box center [257, 228] width 2 height 6
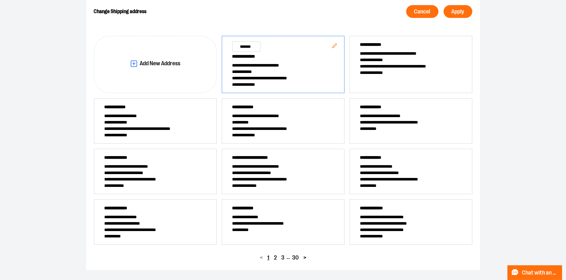
scroll to position [71, 0]
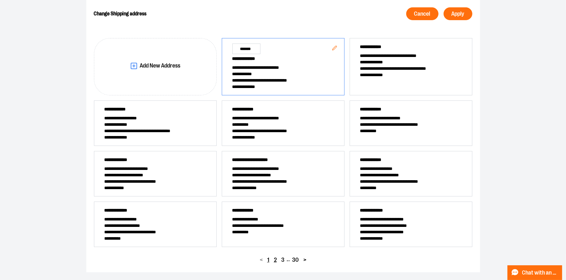
click at [275, 259] on span "2" at bounding box center [275, 260] width 3 height 6
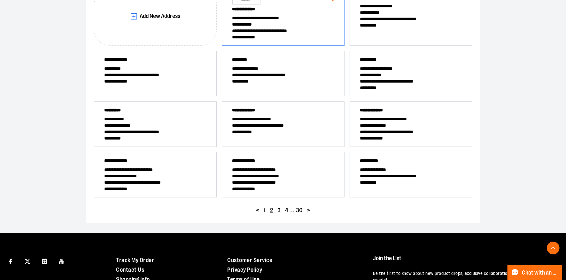
scroll to position [121, 0]
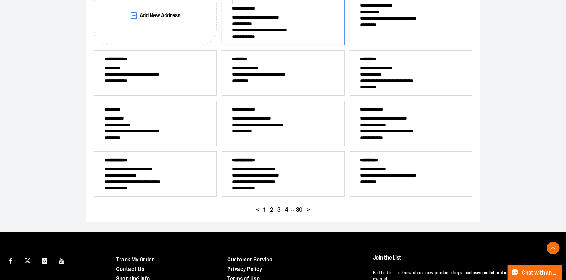
click at [279, 208] on span "3" at bounding box center [279, 210] width 3 height 6
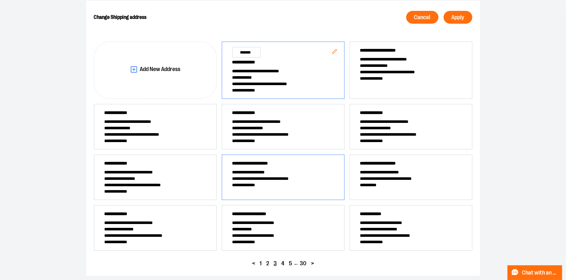
scroll to position [113, 0]
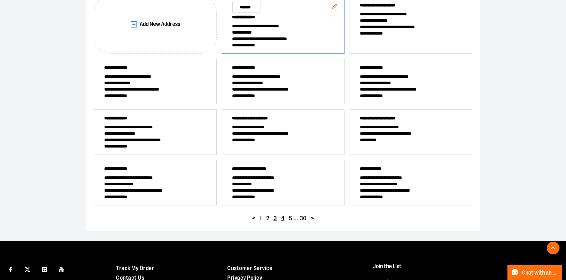
click at [284, 215] on button "4" at bounding box center [283, 218] width 8 height 9
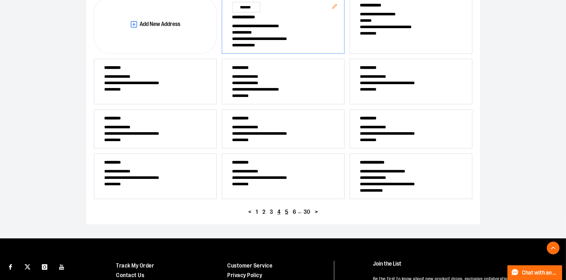
click at [287, 211] on span "5" at bounding box center [286, 212] width 3 height 6
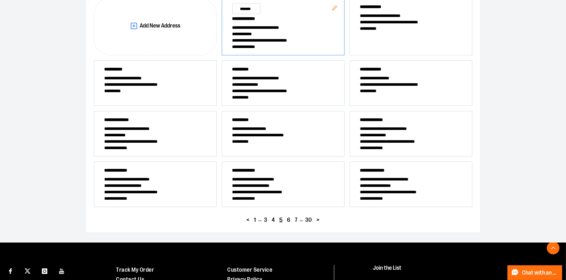
scroll to position [113, 0]
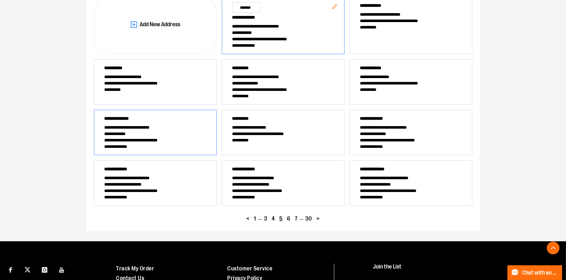
click at [169, 140] on span "**********" at bounding box center [156, 140] width 102 height 6
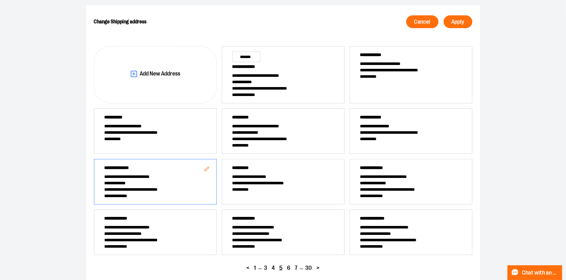
scroll to position [0, 0]
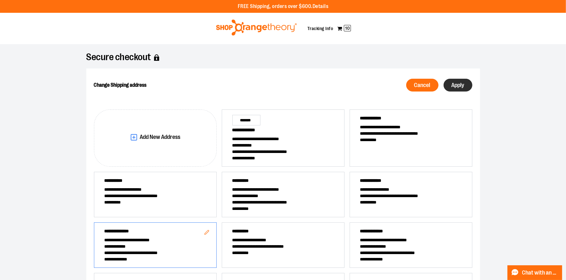
click at [460, 90] on button "Apply" at bounding box center [458, 85] width 29 height 13
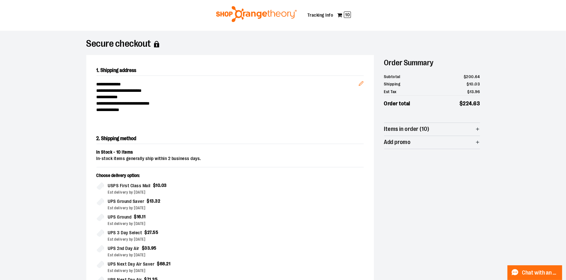
scroll to position [13, 0]
click at [478, 131] on icon "button" at bounding box center [477, 129] width 5 height 5
